Goal: Contribute content: Add original content to the website for others to see

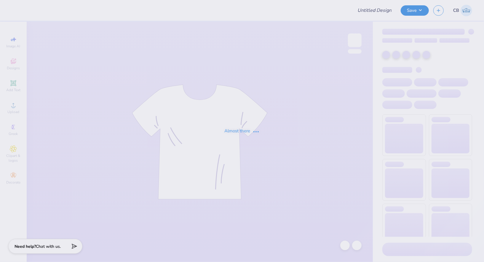
type input "bid day (current mems)"
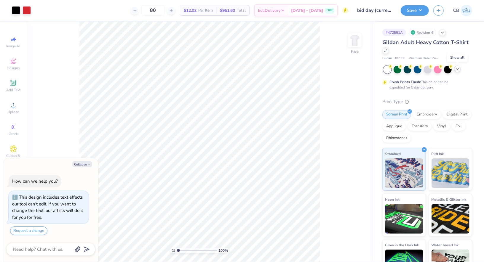
click at [458, 71] on div at bounding box center [457, 69] width 7 height 7
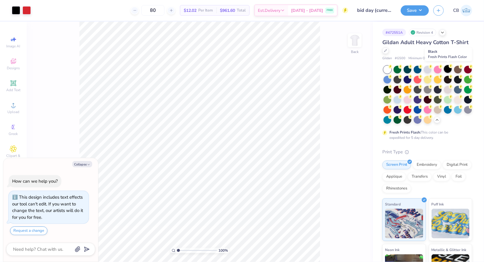
click at [392, 66] on circle at bounding box center [390, 67] width 4 height 4
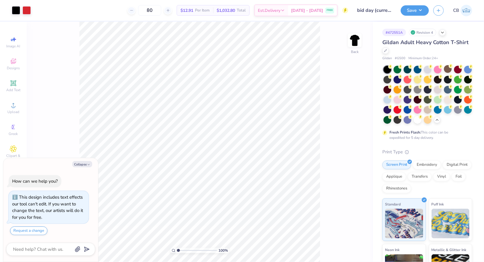
click at [17, 16] on div "Art colors" at bounding box center [15, 10] width 31 height 21
click at [17, 10] on div at bounding box center [16, 10] width 8 height 8
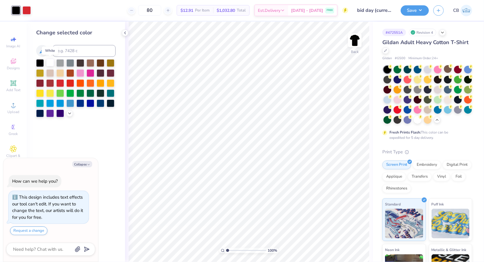
click at [47, 63] on div at bounding box center [50, 63] width 8 height 8
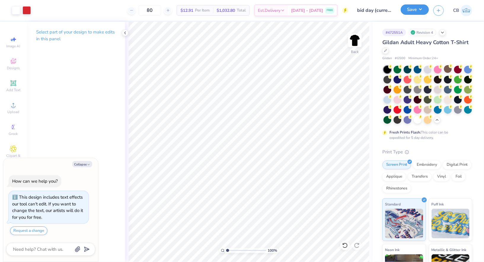
click at [407, 8] on button "Save" at bounding box center [414, 9] width 28 height 10
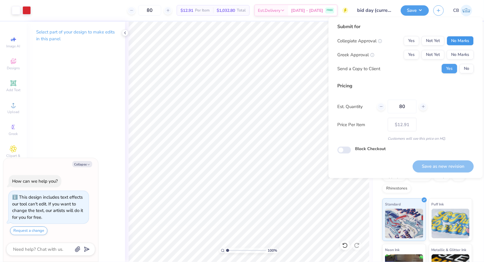
click at [449, 41] on button "No Marks" at bounding box center [459, 40] width 27 height 9
click at [418, 55] on button "Yes" at bounding box center [410, 54] width 15 height 9
click at [464, 68] on button "No" at bounding box center [466, 68] width 14 height 9
type textarea "x"
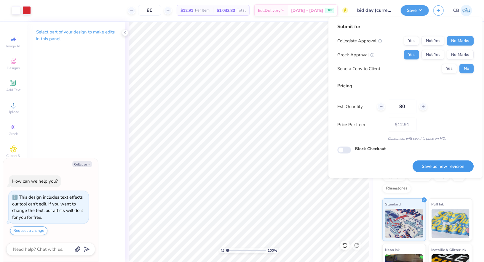
click at [448, 167] on button "Save as new revision" at bounding box center [442, 166] width 61 height 12
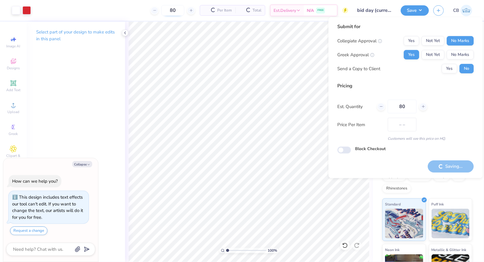
type input "$12.91"
type textarea "x"
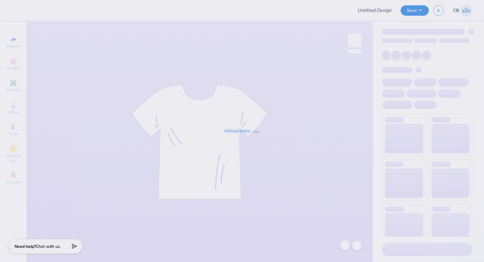
type input "Meridian T-shirts Fall 2025"
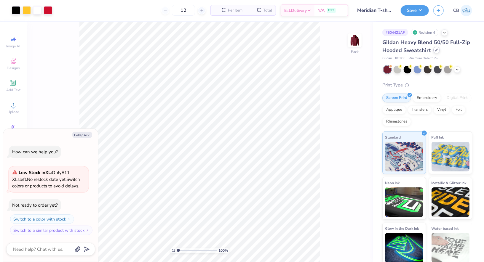
click at [435, 51] on icon at bounding box center [436, 50] width 3 height 3
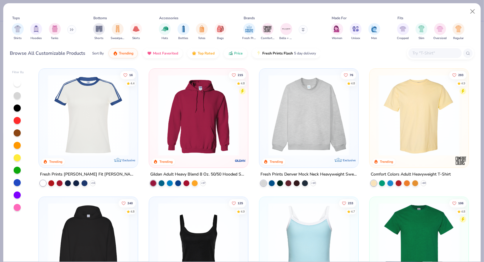
type textarea "x"
click at [431, 52] on input "text" at bounding box center [435, 53] width 46 height 7
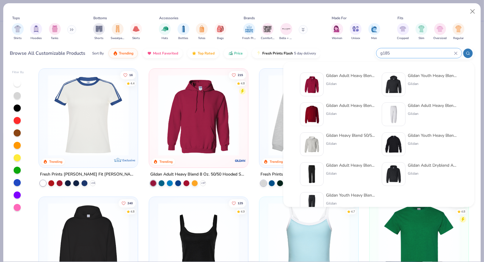
type input "g185"
click at [314, 89] on img at bounding box center [311, 84] width 18 height 18
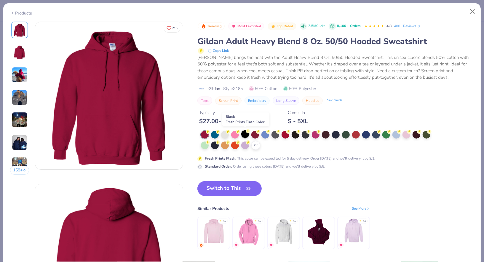
click at [245, 131] on div at bounding box center [245, 134] width 8 height 8
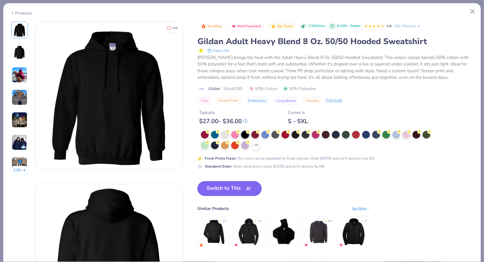
click at [228, 187] on button "Switch to This" at bounding box center [229, 188] width 64 height 15
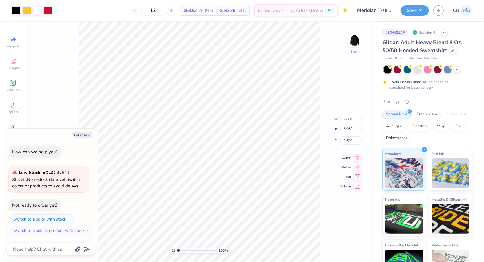
type textarea "x"
type input "3.00"
click at [421, 14] on button "Save" at bounding box center [414, 9] width 28 height 10
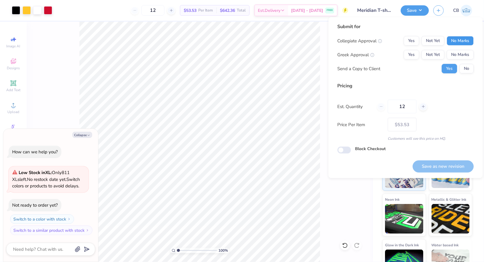
click at [466, 36] on button "No Marks" at bounding box center [459, 40] width 27 height 9
click at [466, 53] on button "No Marks" at bounding box center [459, 54] width 27 height 9
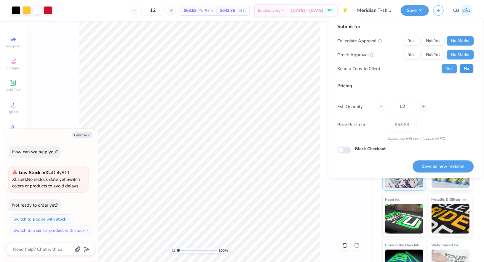
click at [466, 69] on button "No" at bounding box center [466, 68] width 14 height 9
type textarea "x"
click at [446, 164] on button "Save as new revision" at bounding box center [442, 166] width 61 height 12
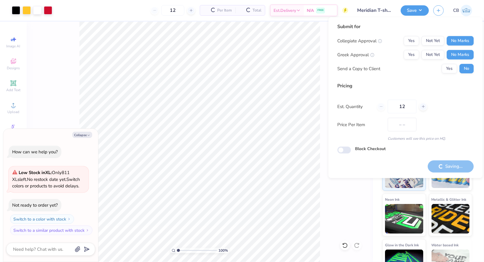
type input "$53.53"
type textarea "x"
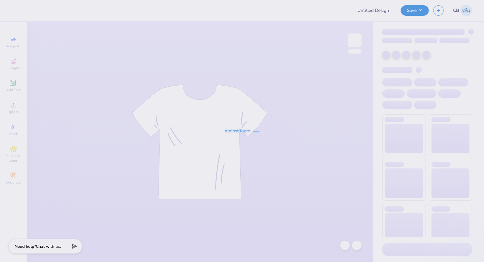
type input "Meridian T-shirts Fall 2025"
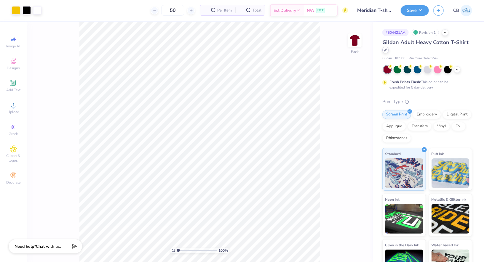
click at [384, 48] on div at bounding box center [385, 50] width 7 height 7
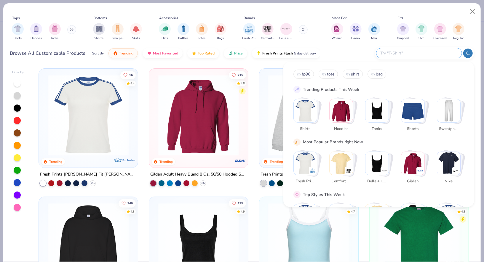
click at [419, 50] on input "text" at bounding box center [419, 53] width 78 height 7
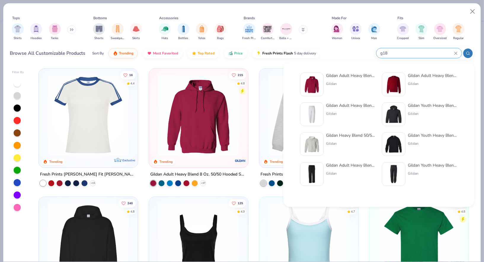
type input "g18"
click at [359, 75] on div "Gildan Adult Heavy Blend 8 Oz. 50/50 Hooded Sweatshirt" at bounding box center [351, 76] width 50 height 6
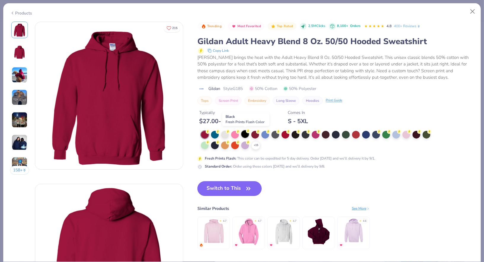
click at [245, 134] on div at bounding box center [245, 134] width 8 height 8
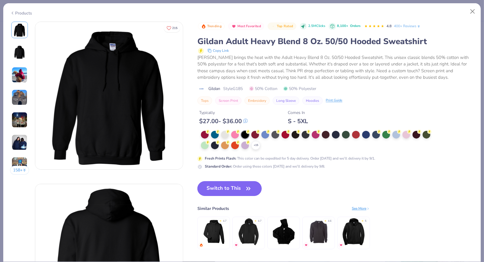
click at [239, 187] on button "Switch to This" at bounding box center [229, 188] width 64 height 15
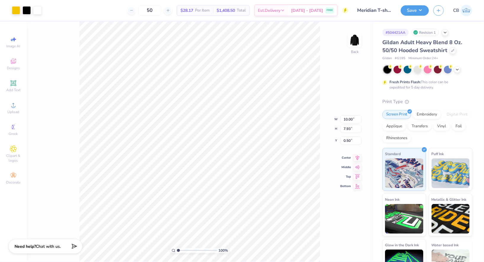
type input "3.00"
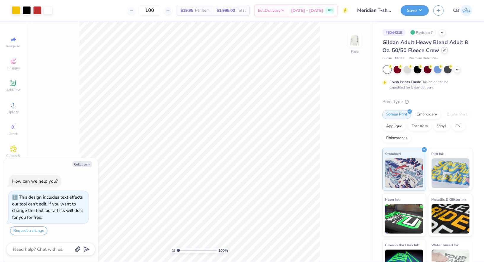
click at [444, 49] on icon at bounding box center [444, 50] width 2 height 2
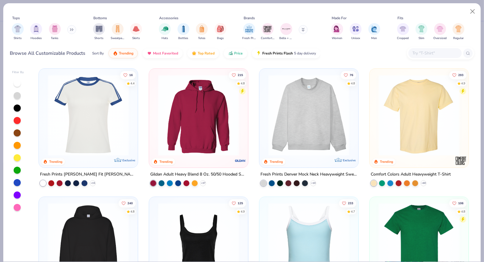
type textarea "x"
click at [425, 58] on div at bounding box center [440, 53] width 67 height 13
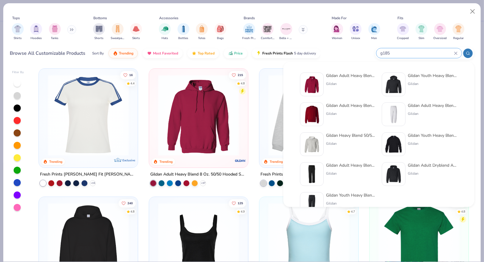
type input "g185"
click at [314, 79] on img at bounding box center [311, 84] width 18 height 18
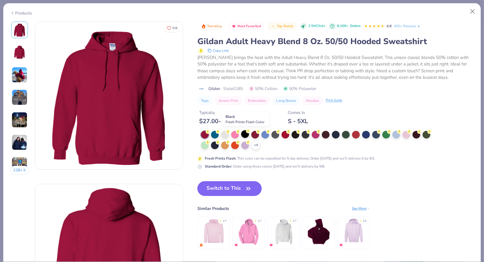
click at [245, 133] on div at bounding box center [245, 134] width 8 height 8
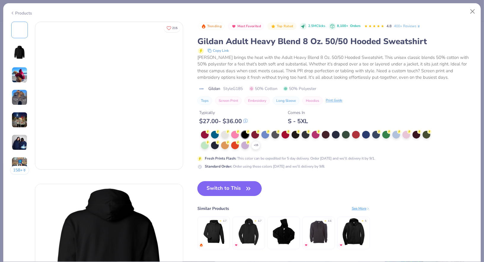
click at [239, 184] on button "Switch to This" at bounding box center [229, 188] width 64 height 15
click at [220, 186] on button "Switch to This" at bounding box center [229, 188] width 64 height 15
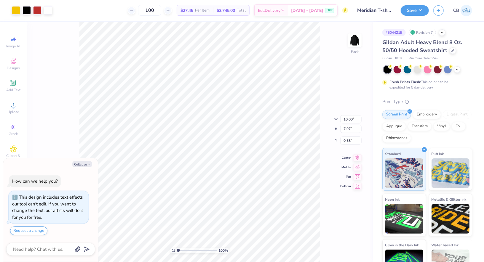
type textarea "x"
type input "3.00"
click at [25, 10] on div at bounding box center [27, 10] width 8 height 8
type textarea "x"
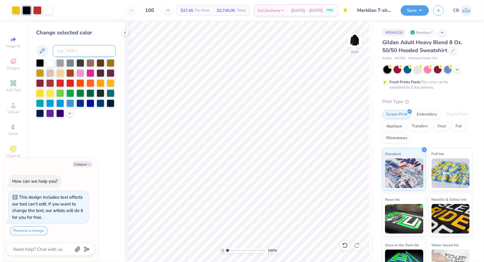
click at [69, 52] on input at bounding box center [84, 51] width 63 height 12
type input "186"
type textarea "x"
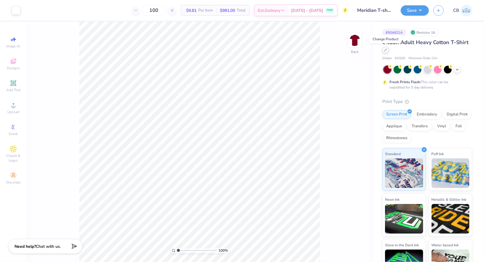
click at [386, 50] on icon at bounding box center [385, 50] width 3 height 3
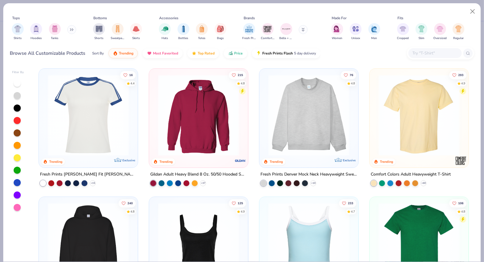
click at [423, 54] on input "text" at bounding box center [435, 53] width 46 height 7
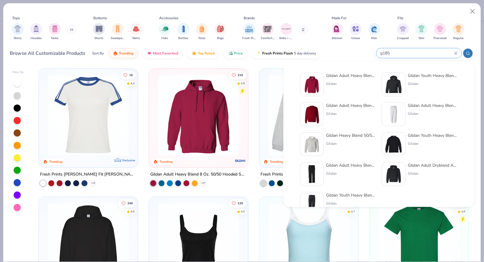
type input "g185"
click at [310, 82] on img at bounding box center [311, 84] width 18 height 18
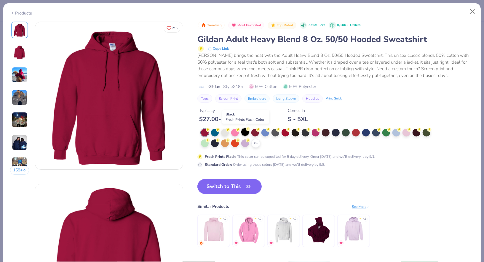
click at [246, 131] on div at bounding box center [245, 132] width 8 height 8
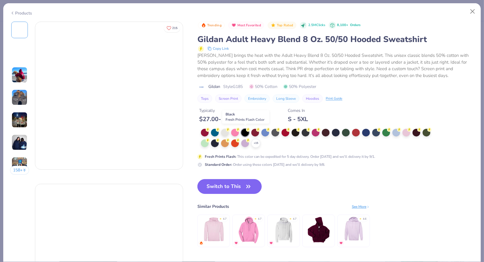
click at [244, 182] on icon "button" at bounding box center [248, 186] width 8 height 8
click at [236, 190] on button "Switch to This" at bounding box center [229, 186] width 64 height 15
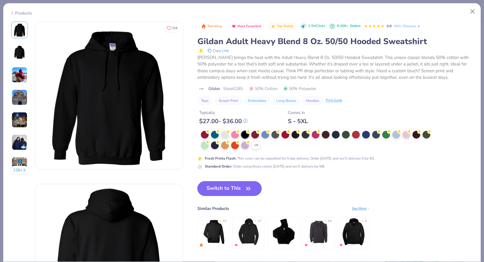
click at [237, 190] on button "Switch to This" at bounding box center [229, 188] width 64 height 15
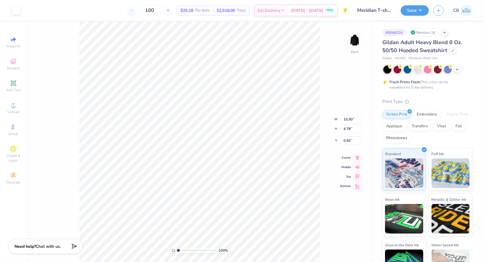
type input "3.00"
click at [415, 8] on button "Save" at bounding box center [414, 9] width 28 height 10
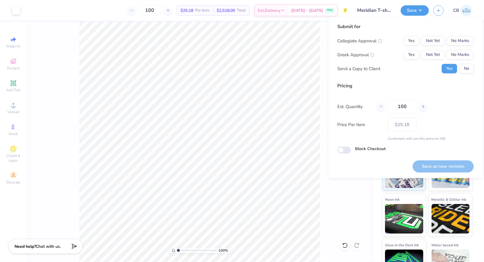
click at [452, 31] on div "Submit for Collegiate Approval Yes Not Yet No Marks Greek Approval Yes Not Yet …" at bounding box center [405, 50] width 136 height 55
click at [454, 38] on button "No Marks" at bounding box center [459, 40] width 27 height 9
click at [455, 46] on div "Collegiate Approval Yes Not Yet No Marks Greek Approval Yes Not Yet No Marks Se…" at bounding box center [405, 54] width 136 height 37
click at [460, 55] on button "No Marks" at bounding box center [459, 54] width 27 height 9
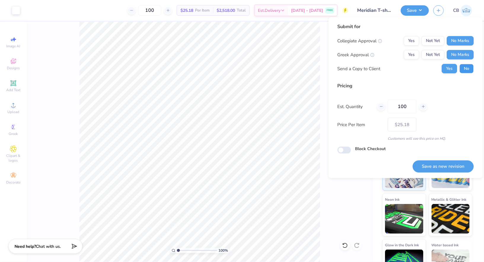
click at [464, 70] on button "No" at bounding box center [466, 68] width 14 height 9
click at [442, 171] on button "Save as new revision" at bounding box center [442, 166] width 61 height 12
type input "$25.18"
